Goal: Transaction & Acquisition: Subscribe to service/newsletter

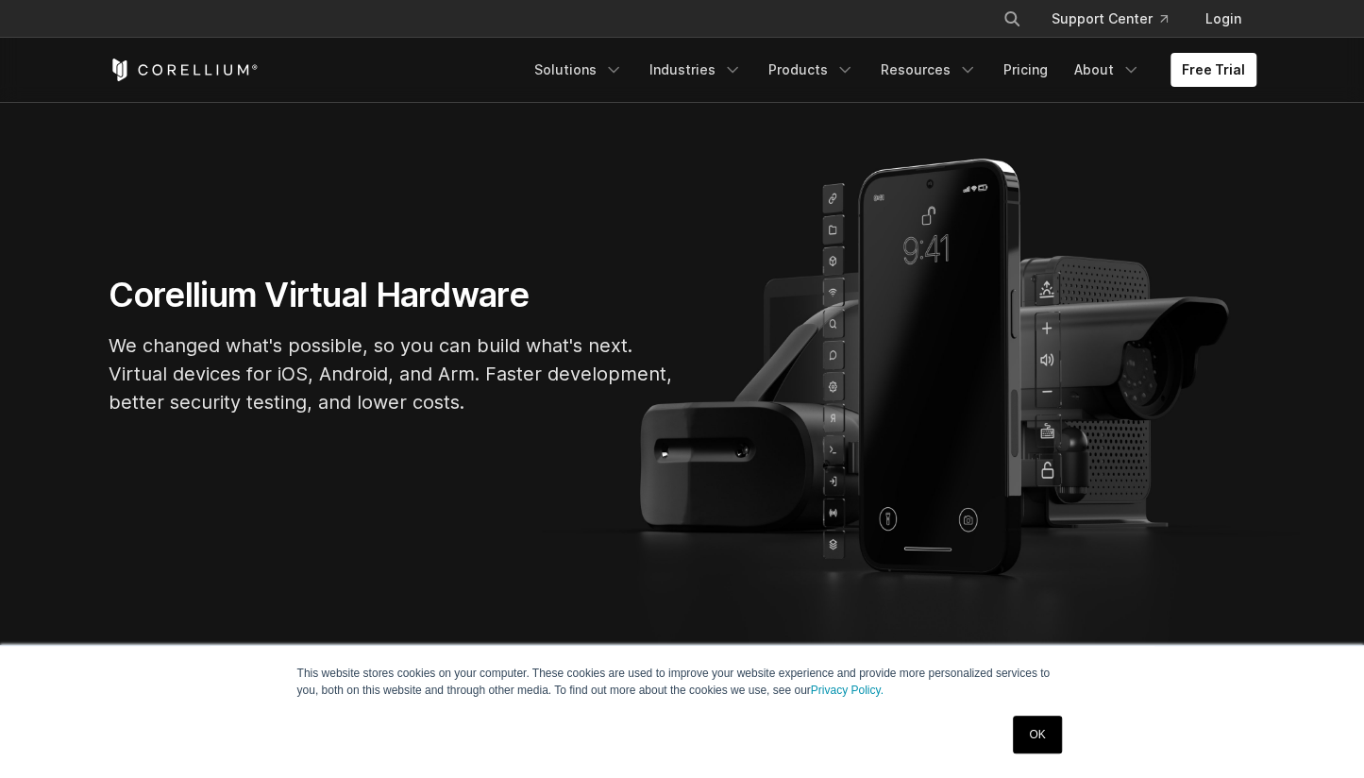
scroll to position [566, 0]
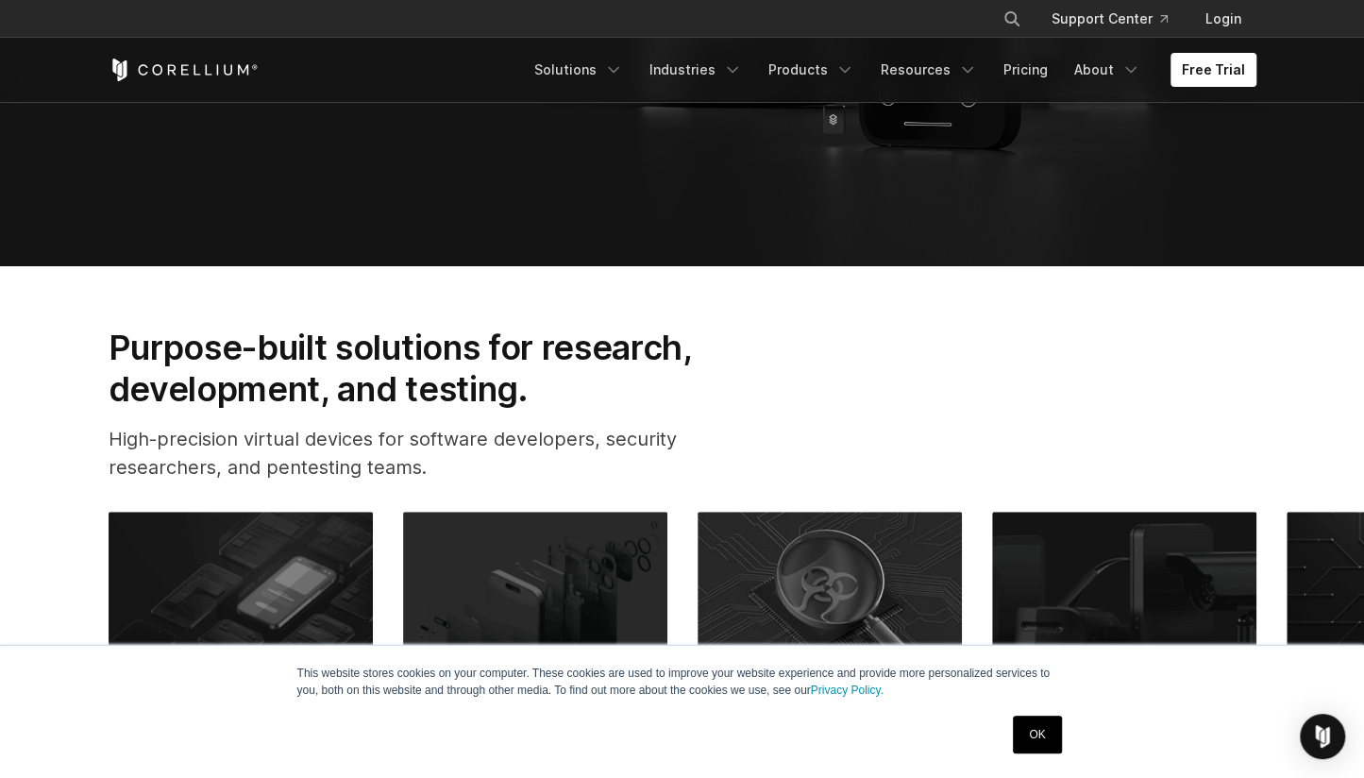
click at [1033, 731] on link "OK" at bounding box center [1036, 734] width 48 height 38
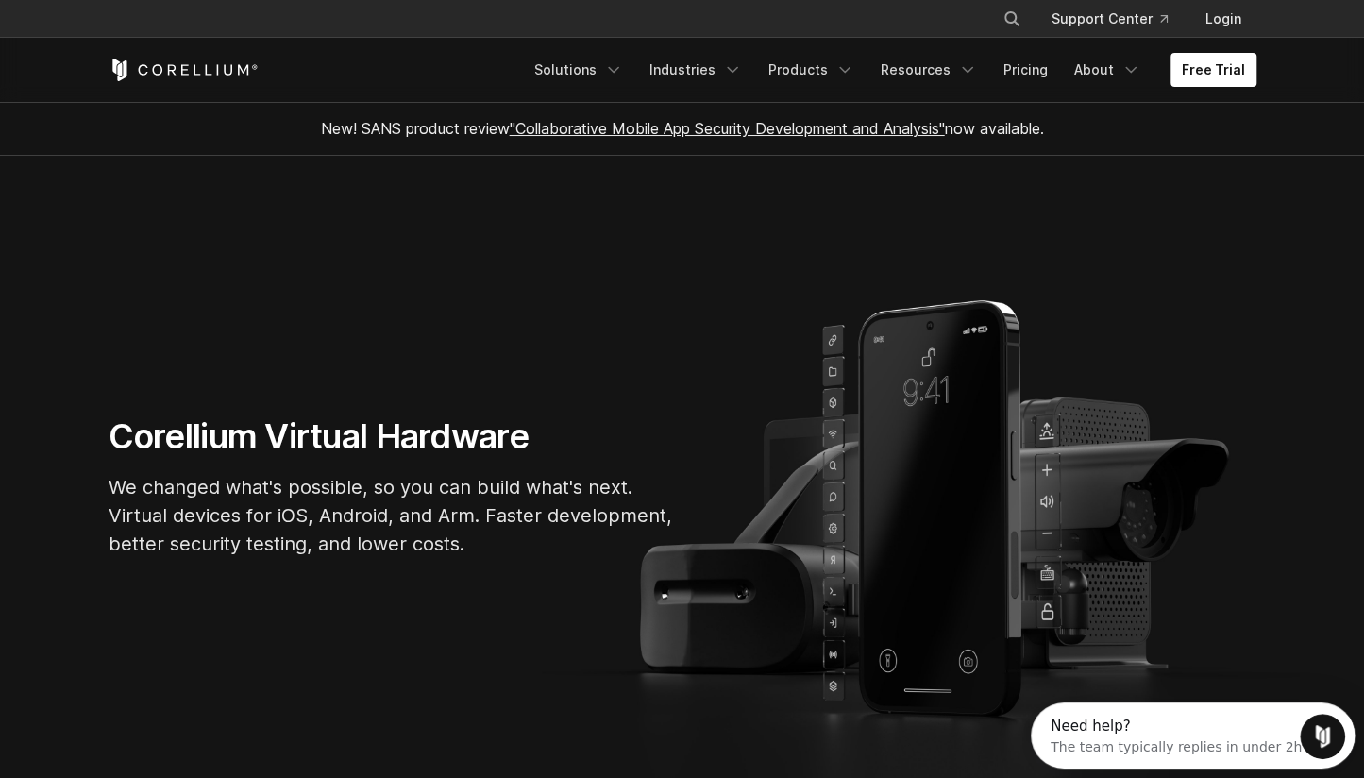
scroll to position [0, 0]
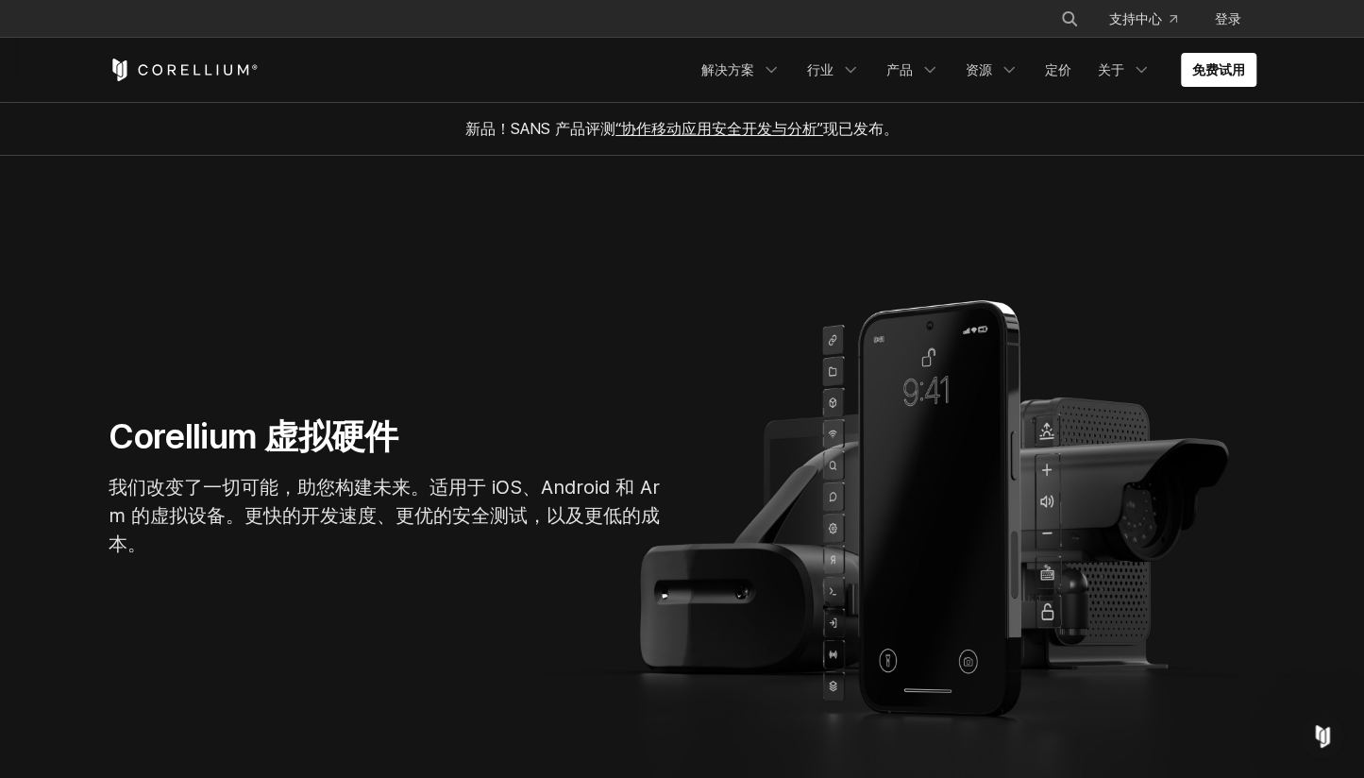
click at [420, 169] on section "Corellium 虚拟硬件 我们改变了一切可能，助您构建未来。适用于 iOS、Android 和 Arm 的虚拟设备。更快的开发速度、更优的安全测试，以及更…" at bounding box center [682, 494] width 1364 height 677
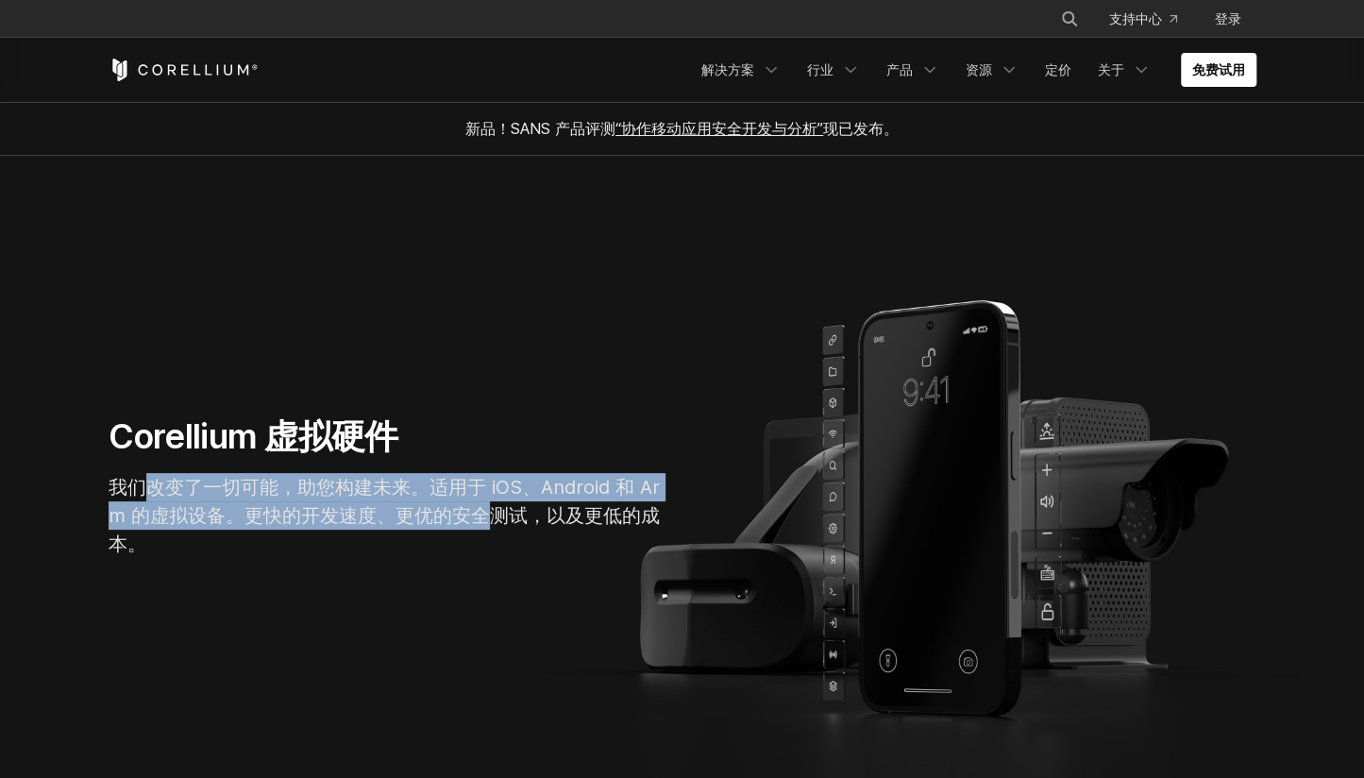
drag, startPoint x: 136, startPoint y: 498, endPoint x: 482, endPoint y: 516, distance: 346.8
click at [482, 516] on p "我们改变了一切可能，助您构建未来。适用于 iOS、Android 和 Arm 的虚拟设备。更快的开发速度、更优的安全测试，以及更低的成本。" at bounding box center [392, 515] width 566 height 85
click at [283, 492] on font "我们改变了一切可能，助您构建未来。适用于 iOS、Android 和 Arm 的虚拟设备。更快的开发速度、更优的安全测试，以及更低的成本。" at bounding box center [384, 515] width 551 height 79
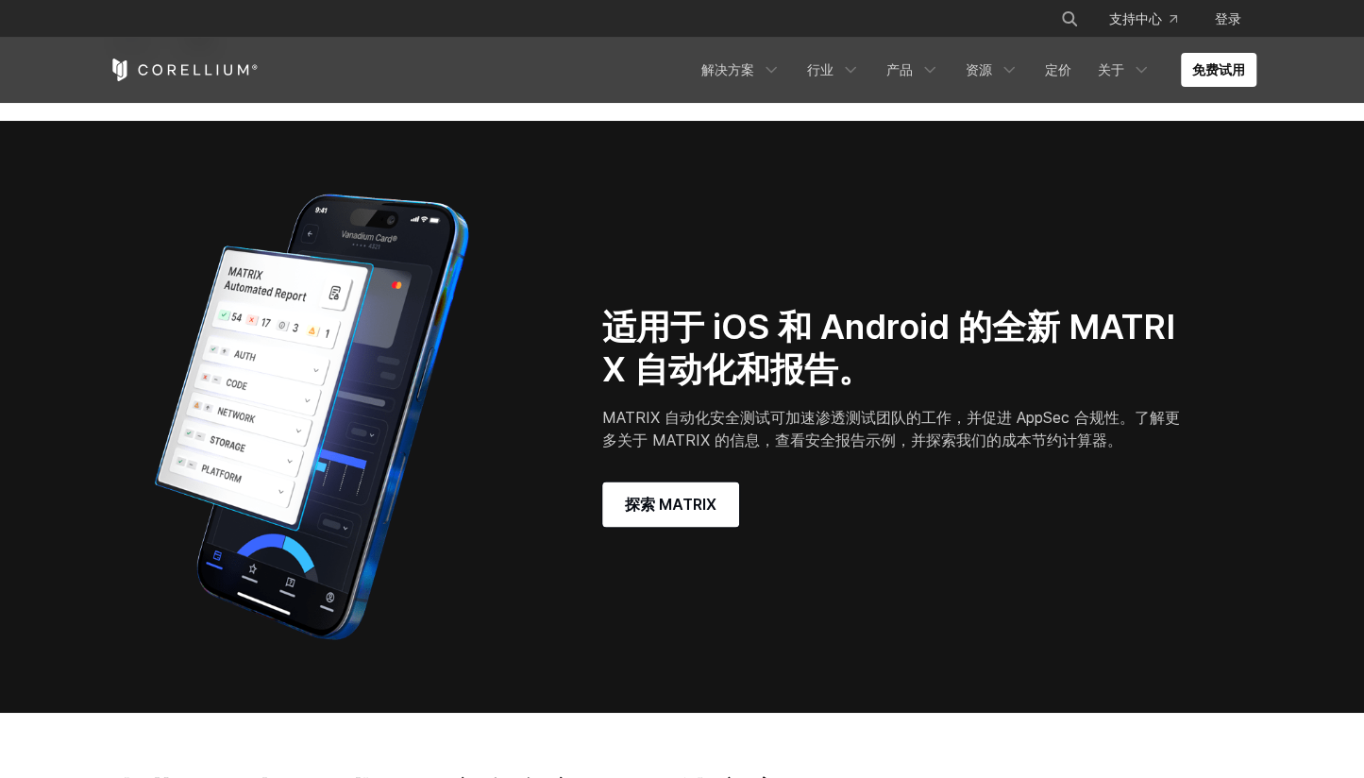
scroll to position [1415, 0]
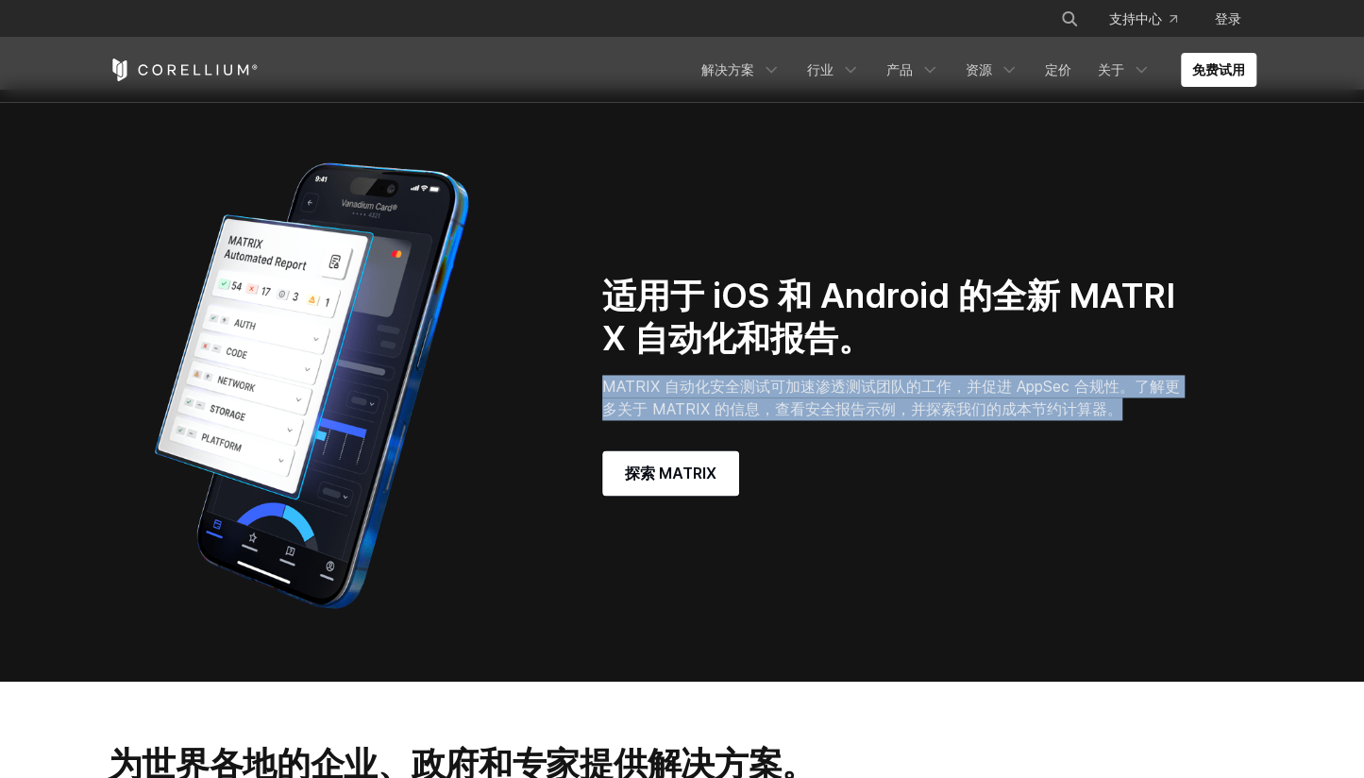
drag, startPoint x: 603, startPoint y: 385, endPoint x: 1280, endPoint y: 412, distance: 678.1
click at [1280, 412] on section "适用于 iOS 和 Android 的全新 MATRIX 自动化和报告。 MATRIX 自动化安全测试可加速渗透测试团队的工作，并促进 AppSec 合规性。…" at bounding box center [682, 386] width 1364 height 593
click at [995, 414] on font "MATRIX 自动化安全测试可加速渗透测试团队的工作，并促进 AppSec 合规性。了解更多关于 MATRIX 的信息，查看安全报告示例，并探索我们的成本节约…" at bounding box center [890, 397] width 577 height 42
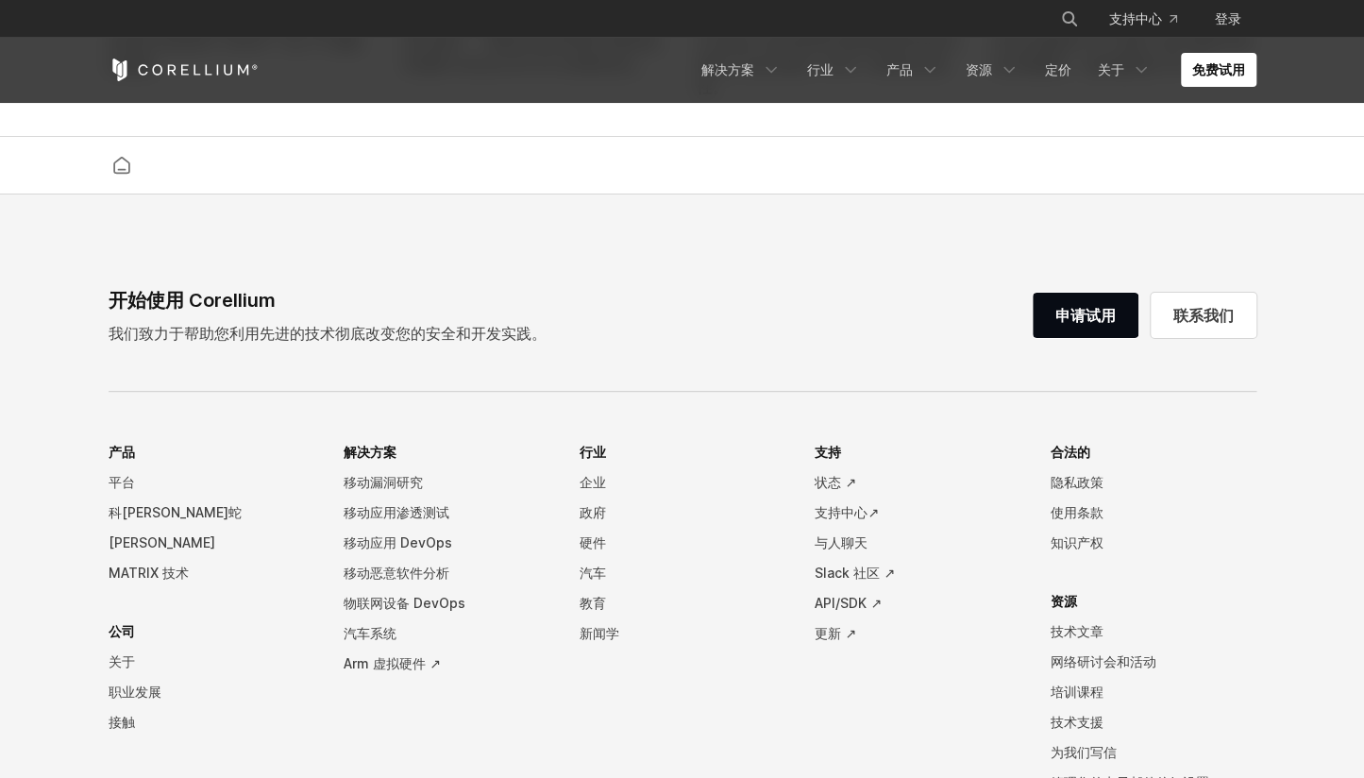
scroll to position [3869, 0]
click at [1228, 71] on font "免费试用" at bounding box center [1218, 69] width 53 height 16
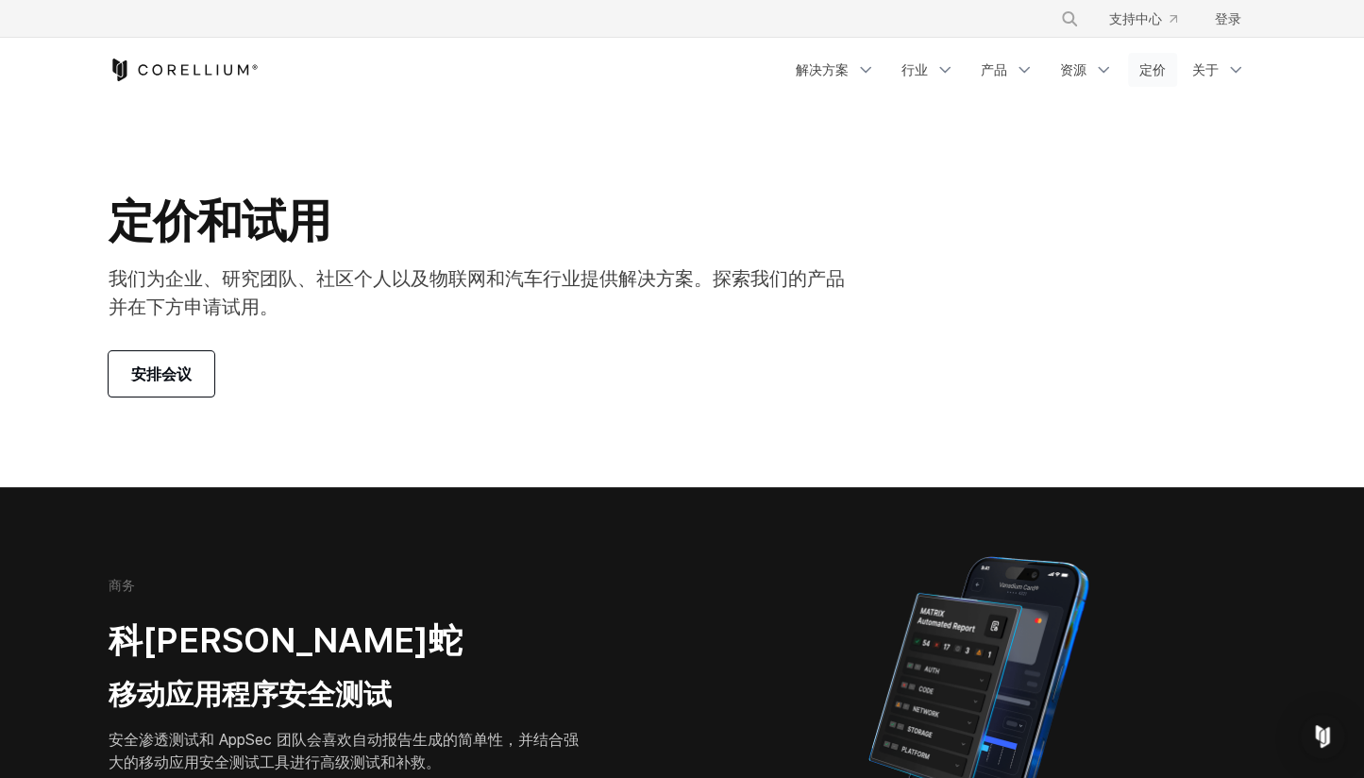
click at [1161, 71] on font "定价" at bounding box center [1152, 69] width 26 height 16
click at [1019, 67] on icon "导航菜单" at bounding box center [1023, 69] width 19 height 19
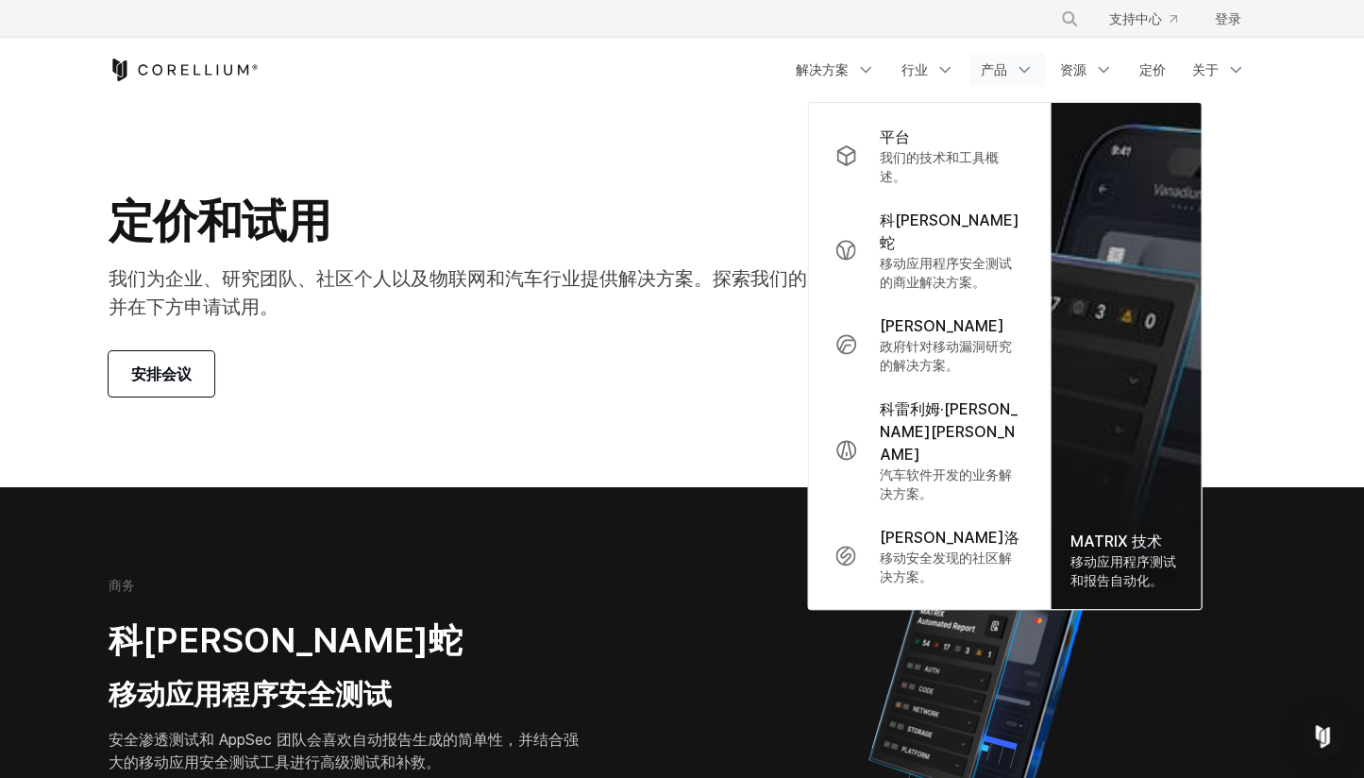
click at [691, 219] on h1 "定价和试用" at bounding box center [485, 220] width 752 height 57
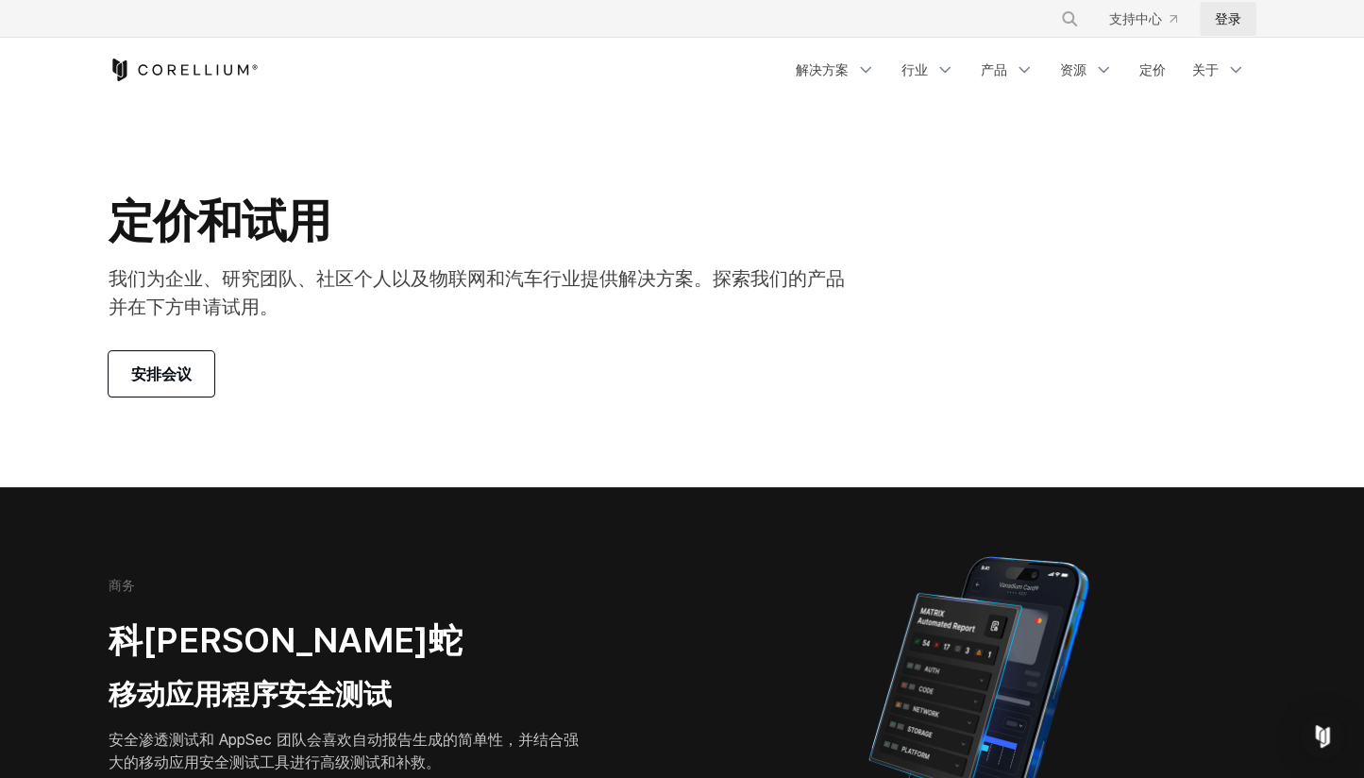
click at [1227, 18] on font "登录" at bounding box center [1227, 18] width 26 height 16
